Goal: Task Accomplishment & Management: Manage account settings

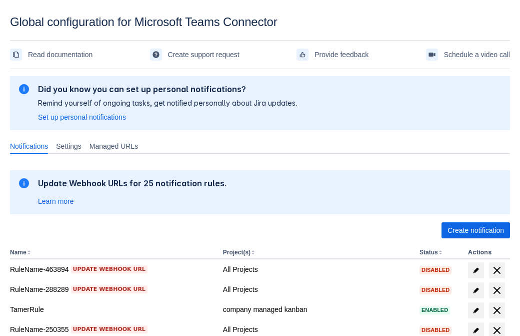
click at [476, 230] on span "Create notification" at bounding box center [476, 230] width 57 height 16
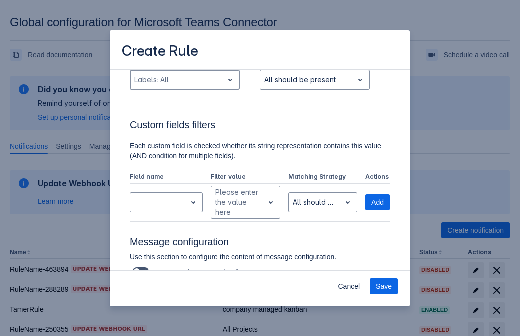
click at [185, 86] on div "Scrollable content" at bounding box center [177, 80] width 85 height 12
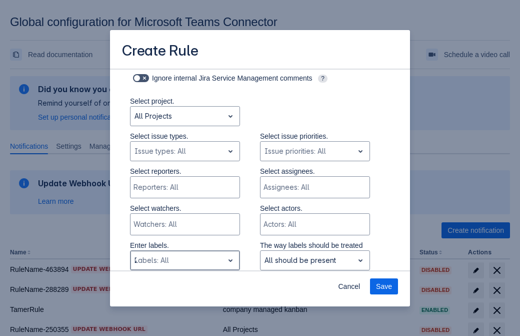
type input "226310_label"
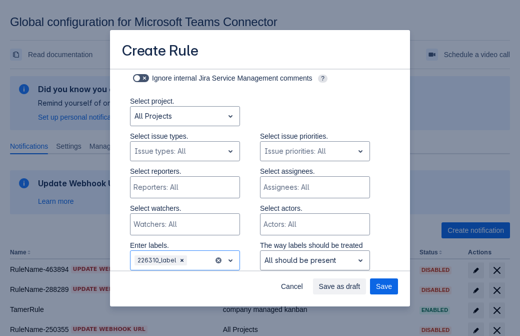
scroll to position [655, 0]
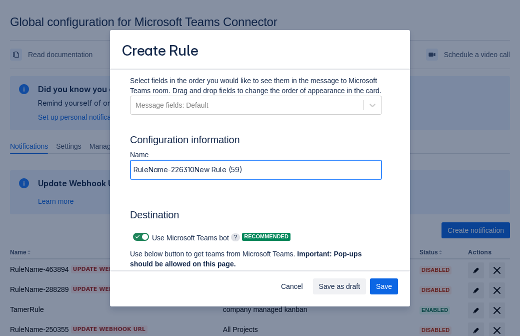
type input "RuleName-226310New Rule (59)"
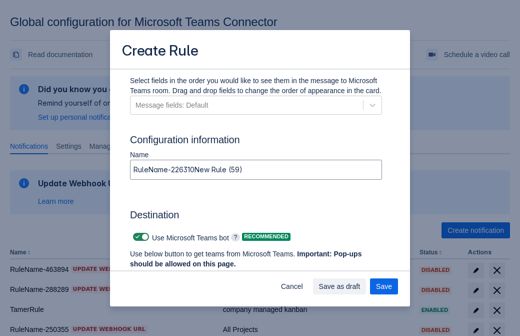
click at [136, 237] on span "Scrollable content" at bounding box center [138, 237] width 8 height 8
click at [136, 237] on input "Scrollable content" at bounding box center [136, 237] width 7 height 7
checkbox input "false"
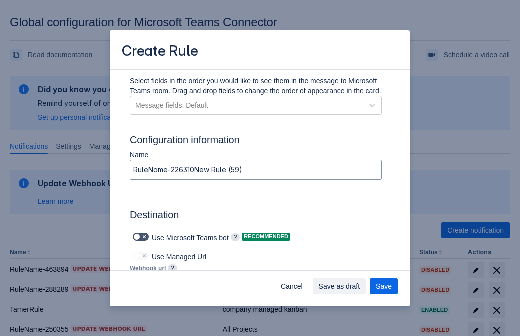
type input "https://prod-172.westeurope.logic.azure.com:443/workflows/ae977bb6ae334c9d95dfe…"
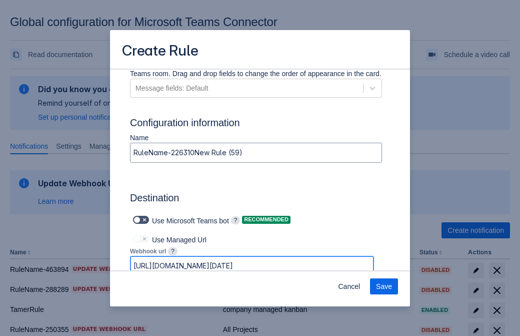
click at [384, 286] on span "Save" at bounding box center [384, 286] width 16 height 16
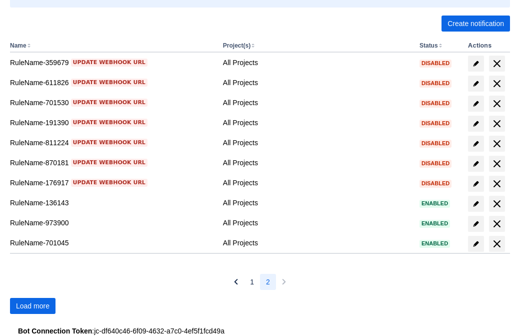
click at [33, 306] on span "Load more" at bounding box center [33, 306] width 34 height 16
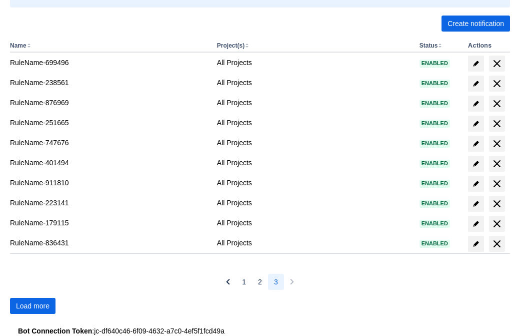
click at [33, 306] on span "Load more" at bounding box center [33, 306] width 34 height 16
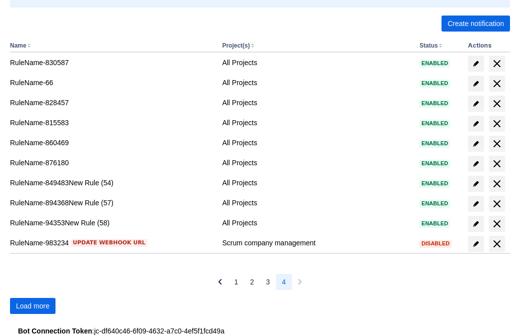
click at [33, 306] on span "Load more" at bounding box center [33, 306] width 34 height 16
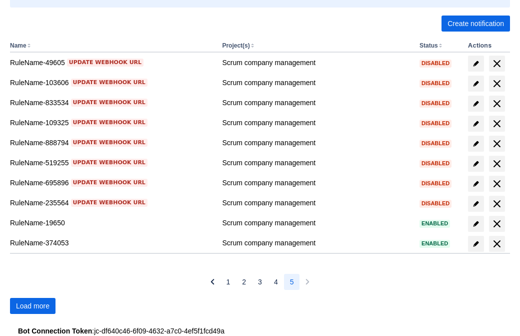
click at [33, 306] on span "Load more" at bounding box center [33, 306] width 34 height 16
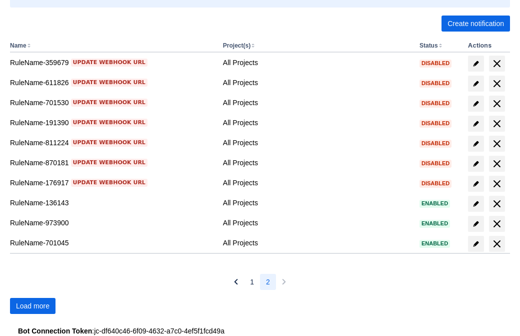
click at [33, 306] on span "Load more" at bounding box center [33, 306] width 34 height 16
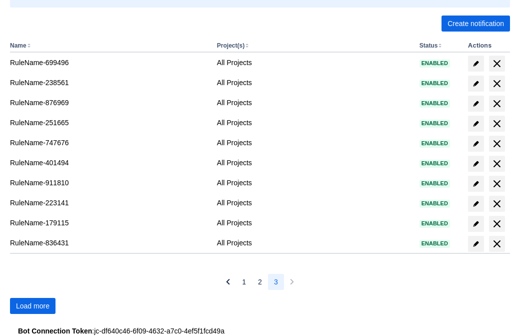
click at [33, 306] on span "Load more" at bounding box center [33, 306] width 34 height 16
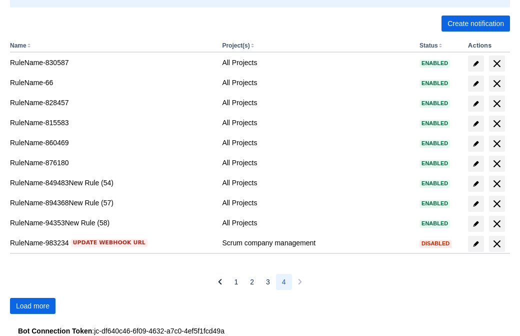
click at [33, 306] on span "Load more" at bounding box center [33, 306] width 34 height 16
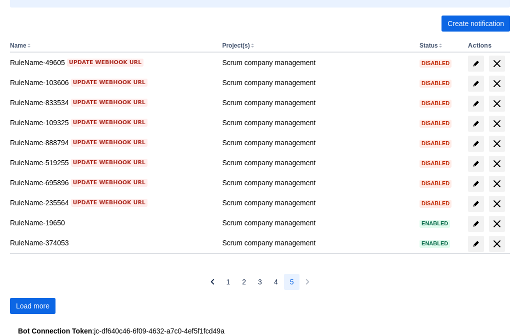
click at [33, 306] on span "Load more" at bounding box center [33, 306] width 34 height 16
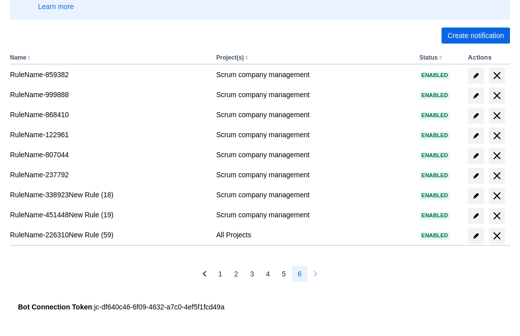
scroll to position [195, 0]
click at [497, 236] on span "delete" at bounding box center [497, 236] width 12 height 12
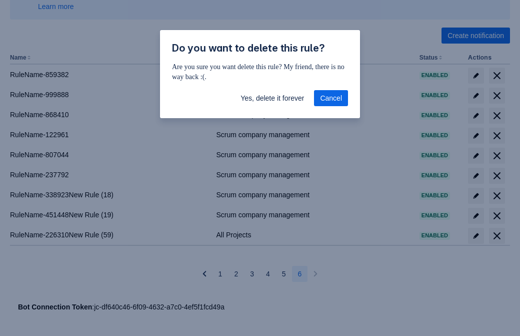
click at [272, 98] on span "Yes, delete it forever" at bounding box center [273, 98] width 64 height 16
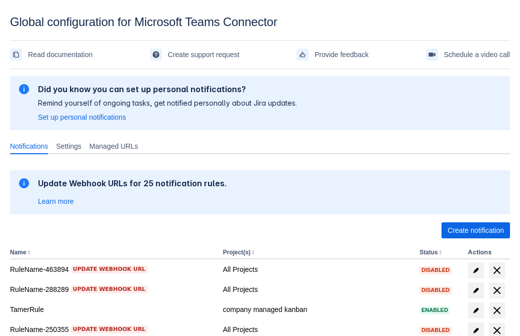
click at [476, 230] on span "Create notification" at bounding box center [476, 230] width 57 height 16
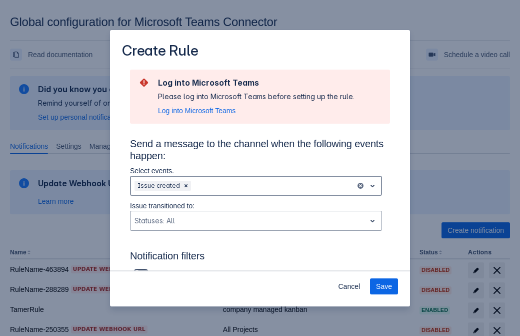
click at [256, 186] on div "Scrollable content" at bounding box center [272, 186] width 159 height 12
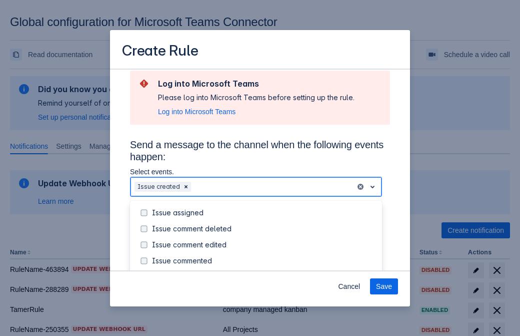
scroll to position [108, 0]
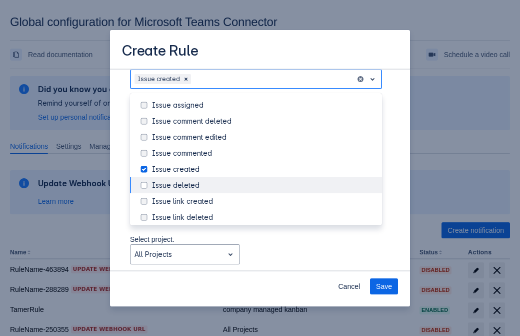
click at [264, 169] on div "Issue created" at bounding box center [264, 169] width 224 height 10
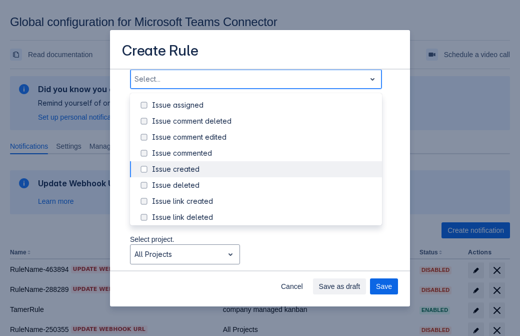
click at [264, 260] on div "Issue updated" at bounding box center [264, 265] width 224 height 10
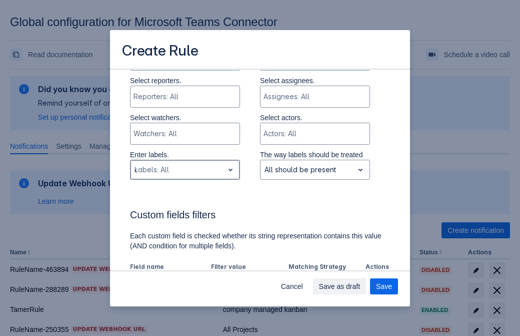
type input "407514_label"
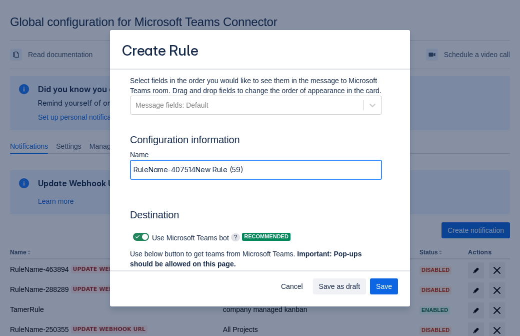
type input "RuleName-407514New Rule (59)"
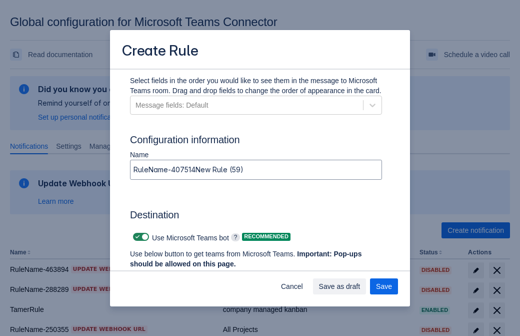
click at [136, 237] on span "Scrollable content" at bounding box center [138, 237] width 8 height 8
click at [136, 237] on input "Scrollable content" at bounding box center [136, 237] width 7 height 7
checkbox input "false"
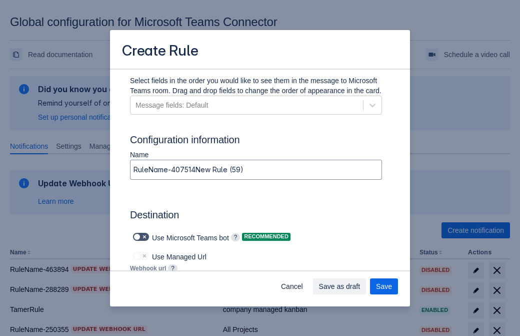
type input "https://prod-112.westeurope.logic.azure.com:443/workflows/bae959254738451b85002…"
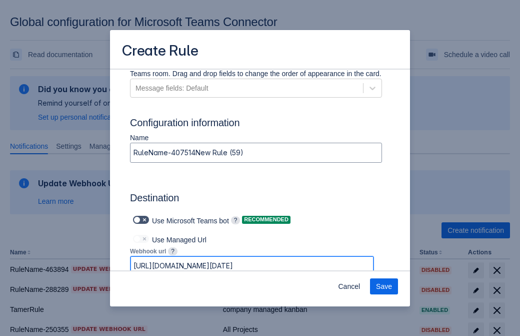
click at [384, 286] on span "Save" at bounding box center [384, 286] width 16 height 16
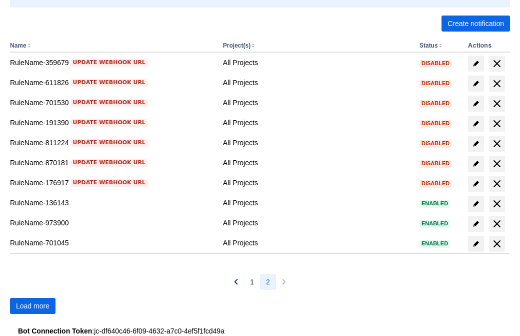
click at [33, 306] on span "Load more" at bounding box center [33, 306] width 34 height 16
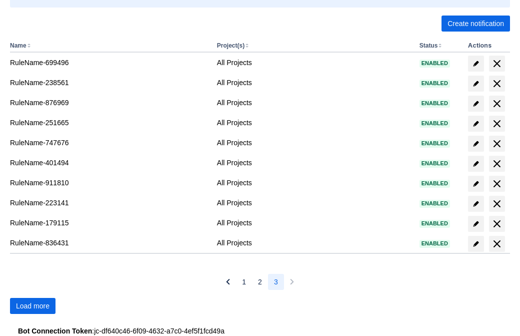
click at [33, 306] on span "Load more" at bounding box center [33, 306] width 34 height 16
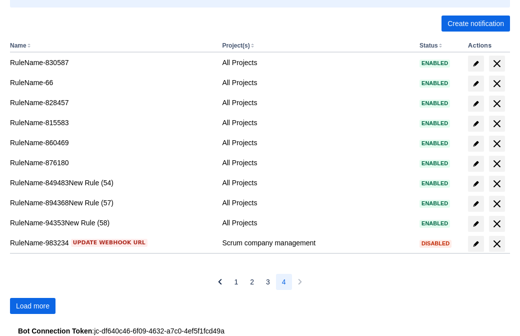
click at [33, 306] on span "Load more" at bounding box center [33, 306] width 34 height 16
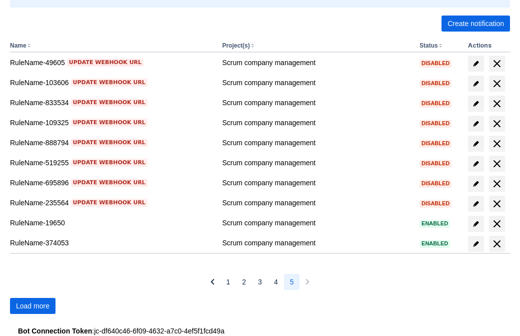
click at [33, 306] on span "Load more" at bounding box center [33, 306] width 34 height 16
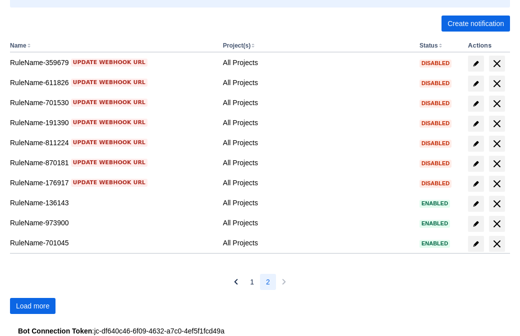
click at [33, 306] on span "Load more" at bounding box center [33, 306] width 34 height 16
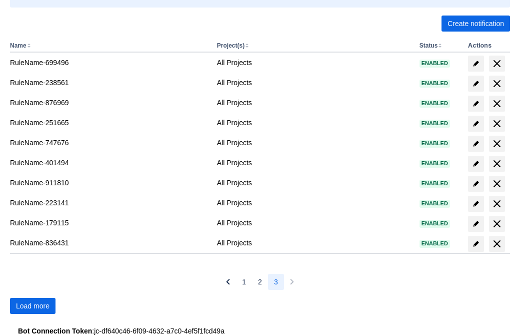
click at [33, 306] on span "Load more" at bounding box center [33, 306] width 34 height 16
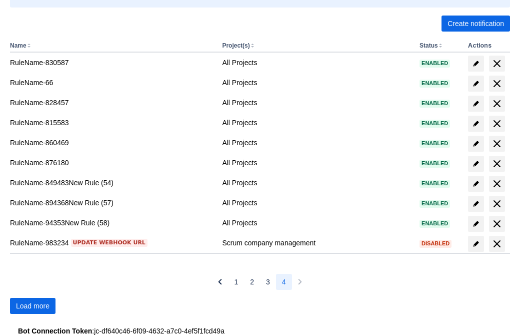
click at [33, 306] on span "Load more" at bounding box center [33, 306] width 34 height 16
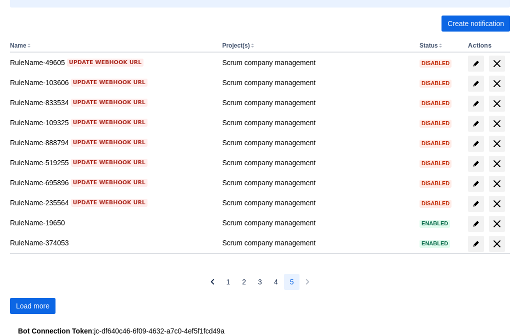
click at [33, 306] on span "Load more" at bounding box center [33, 306] width 34 height 16
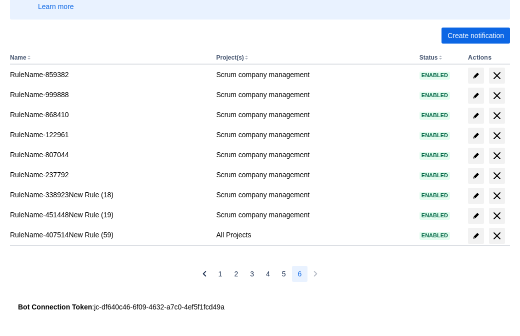
click at [497, 236] on span "delete" at bounding box center [497, 236] width 12 height 12
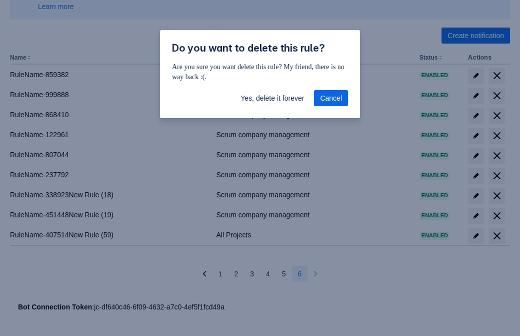
click at [272, 98] on span "Yes, delete it forever" at bounding box center [273, 98] width 64 height 16
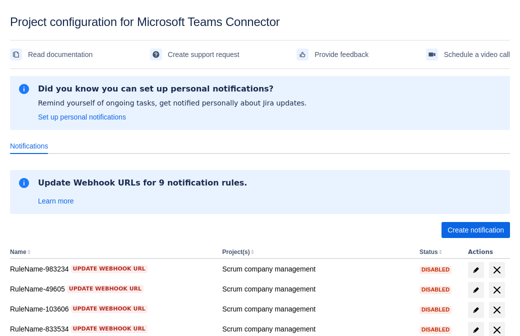
click at [476, 230] on span "Create notification" at bounding box center [476, 230] width 57 height 16
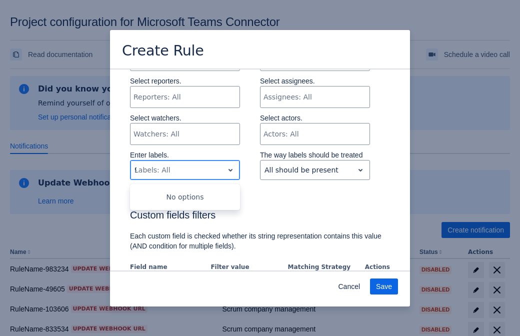
type input "902142_label"
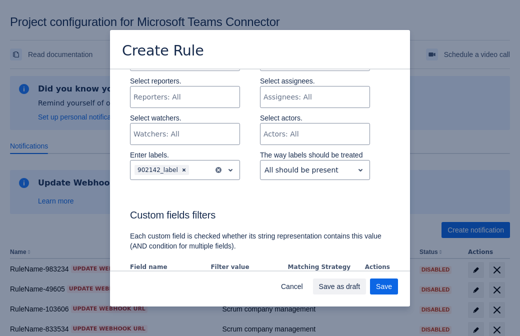
scroll to position [610, 0]
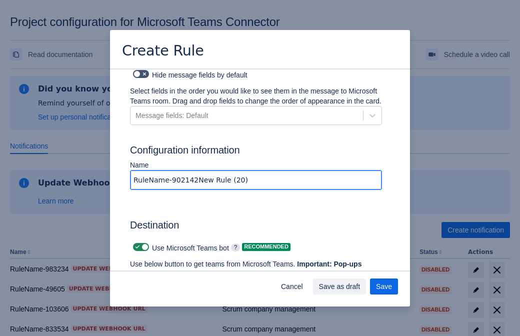
type input "RuleName-902142New Rule (20)"
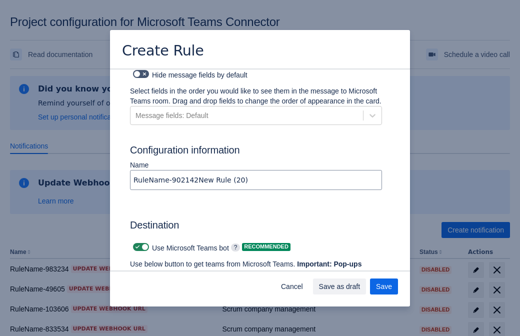
click at [136, 243] on span at bounding box center [138, 247] width 8 height 8
click at [136, 244] on input "checkbox" at bounding box center [136, 247] width 7 height 7
checkbox input "false"
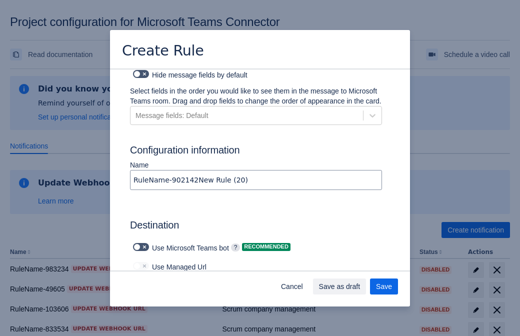
type input "[URL][DOMAIN_NAME][DATE]"
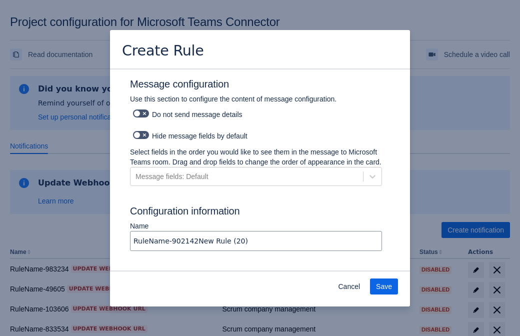
click at [384, 287] on span "Save" at bounding box center [384, 287] width 16 height 16
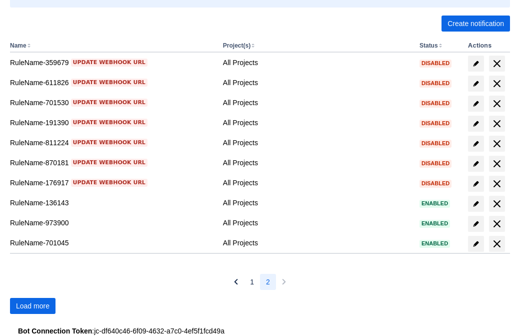
click at [33, 306] on span "Load more" at bounding box center [33, 306] width 34 height 16
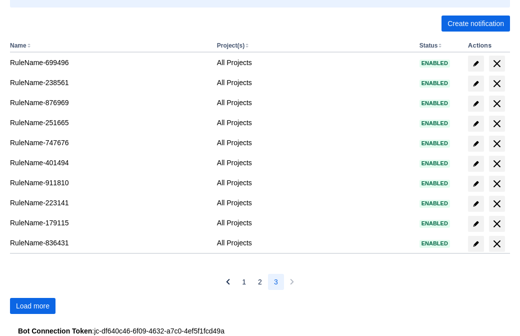
click at [33, 306] on span "Load more" at bounding box center [33, 306] width 34 height 16
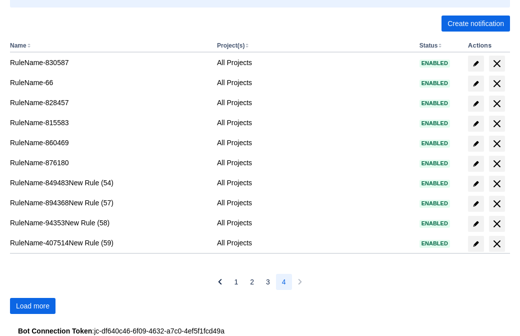
click at [33, 306] on span "Load more" at bounding box center [33, 306] width 34 height 16
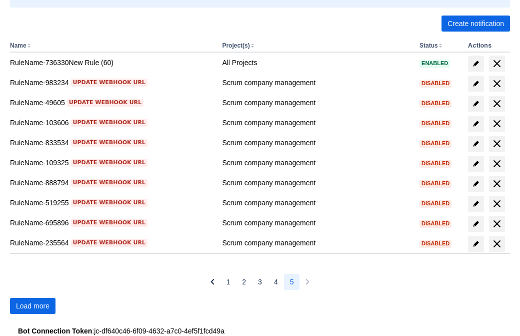
click at [33, 306] on span "Load more" at bounding box center [33, 306] width 34 height 16
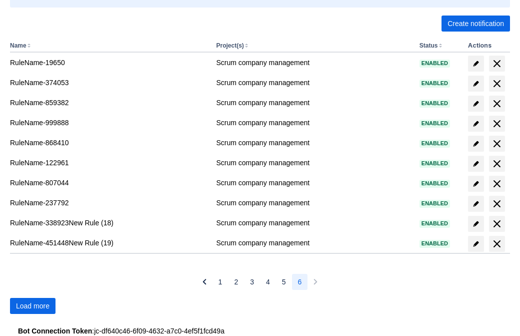
click at [33, 306] on span "Load more" at bounding box center [33, 306] width 34 height 16
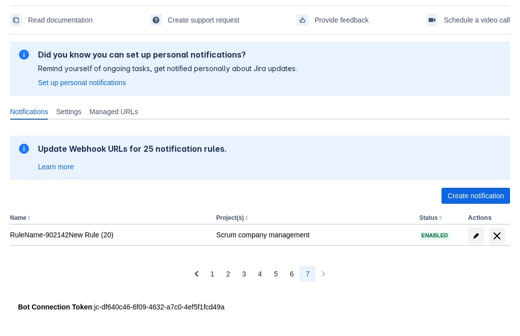
click at [497, 236] on span "delete" at bounding box center [497, 236] width 12 height 12
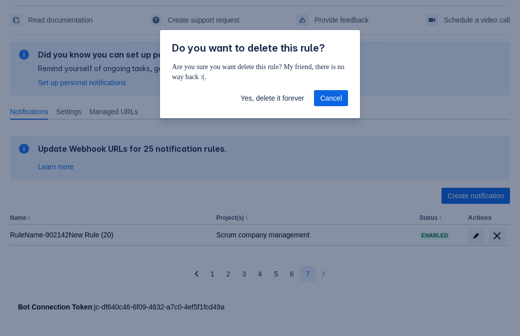
click at [272, 98] on span "Yes, delete it forever" at bounding box center [273, 98] width 64 height 16
